Goal: Task Accomplishment & Management: Manage account settings

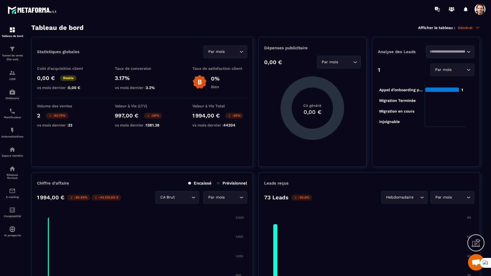
click at [483, 10] on span at bounding box center [480, 9] width 11 height 11
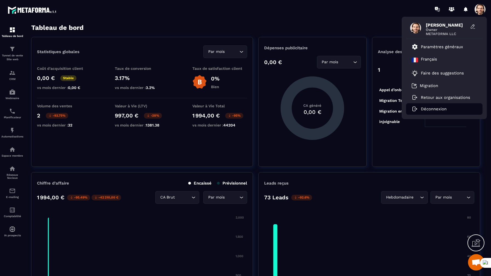
click at [424, 108] on p "Déconnexion" at bounding box center [434, 109] width 26 height 5
